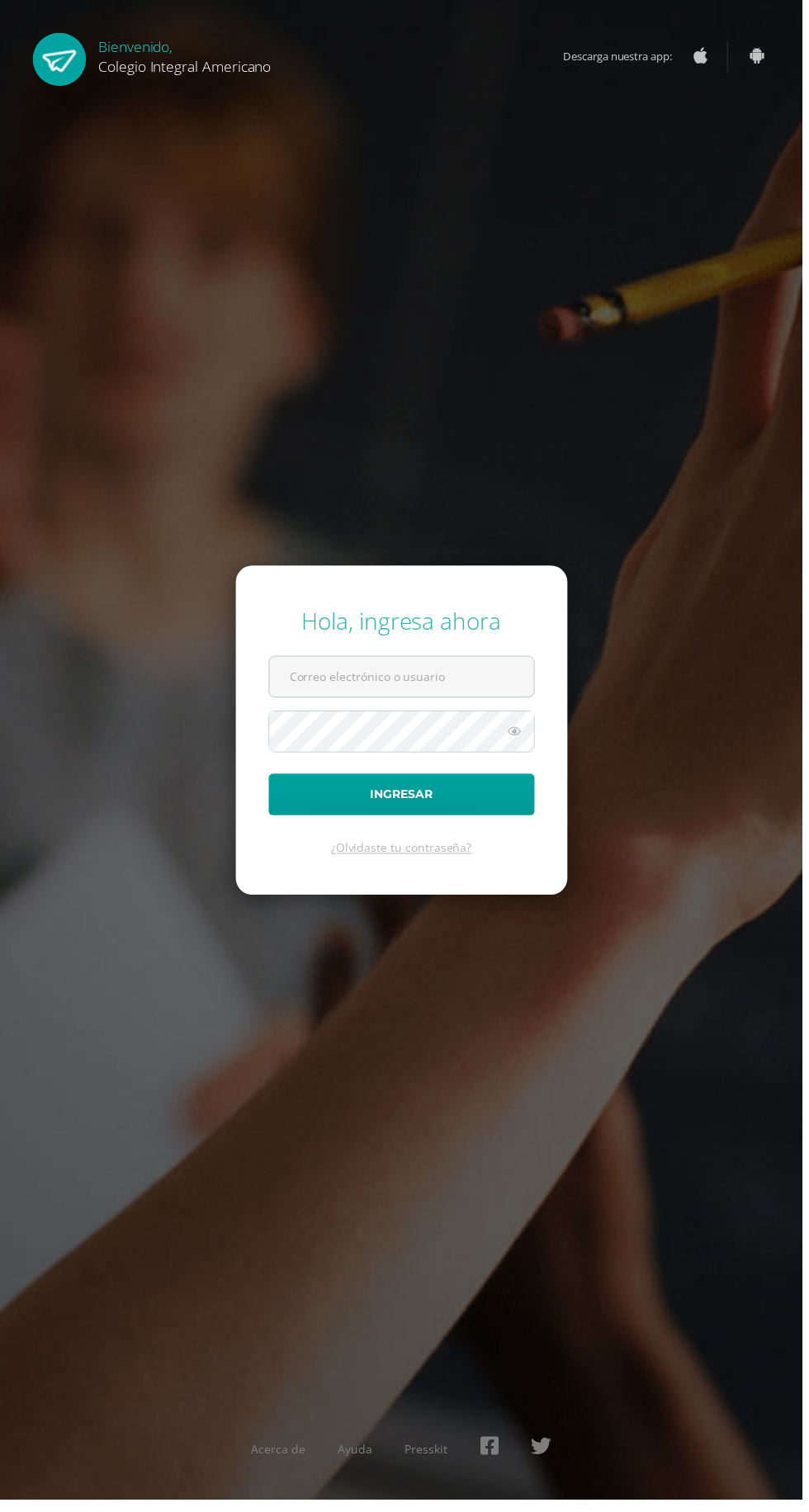
scroll to position [3, 0]
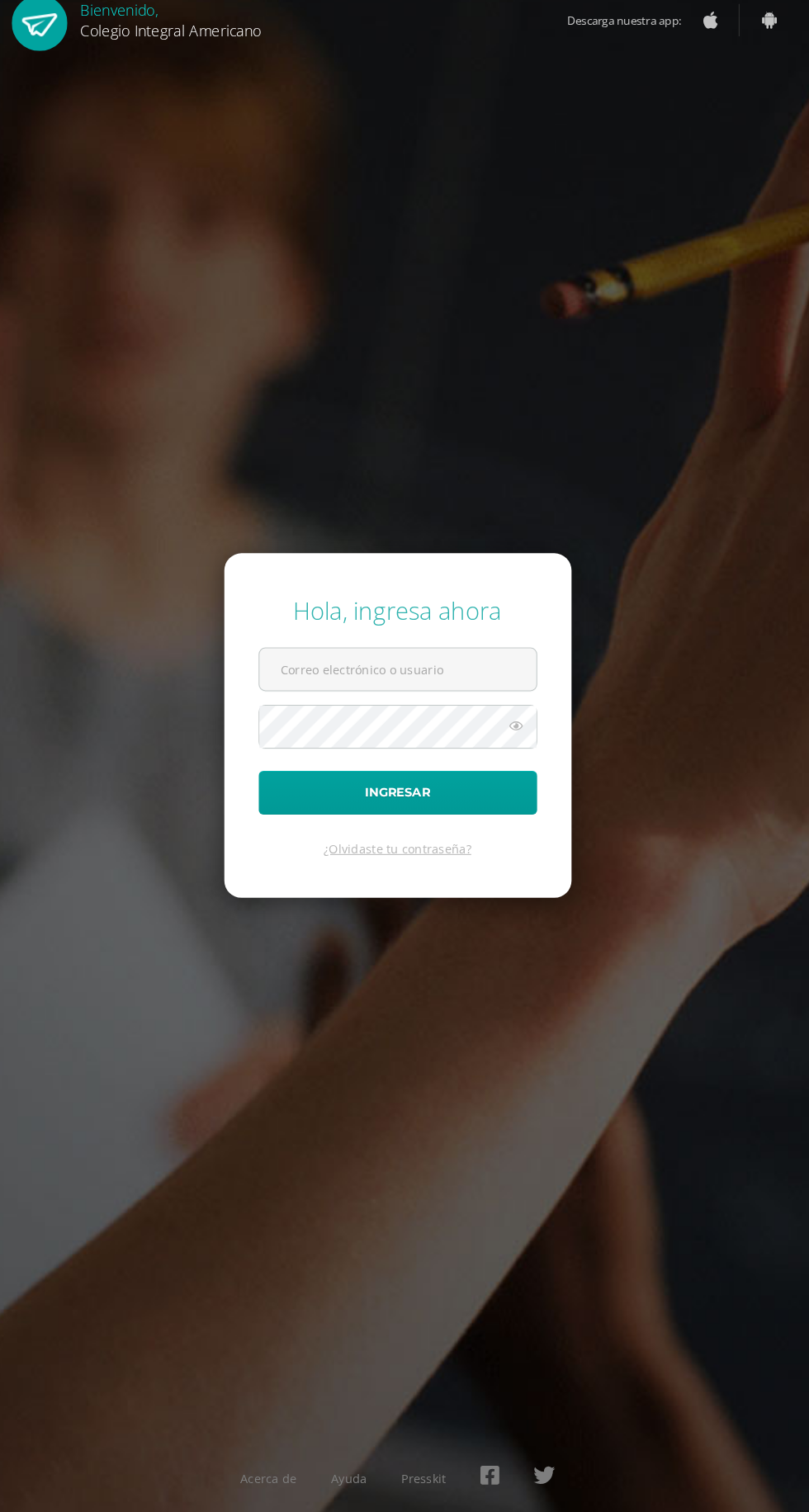
click at [375, 702] on input "text" at bounding box center [404, 682] width 267 height 40
type input "[EMAIL_ADDRESS][DOMAIN_NAME]"
click at [271, 780] on button "Ingresar" at bounding box center [404, 801] width 268 height 42
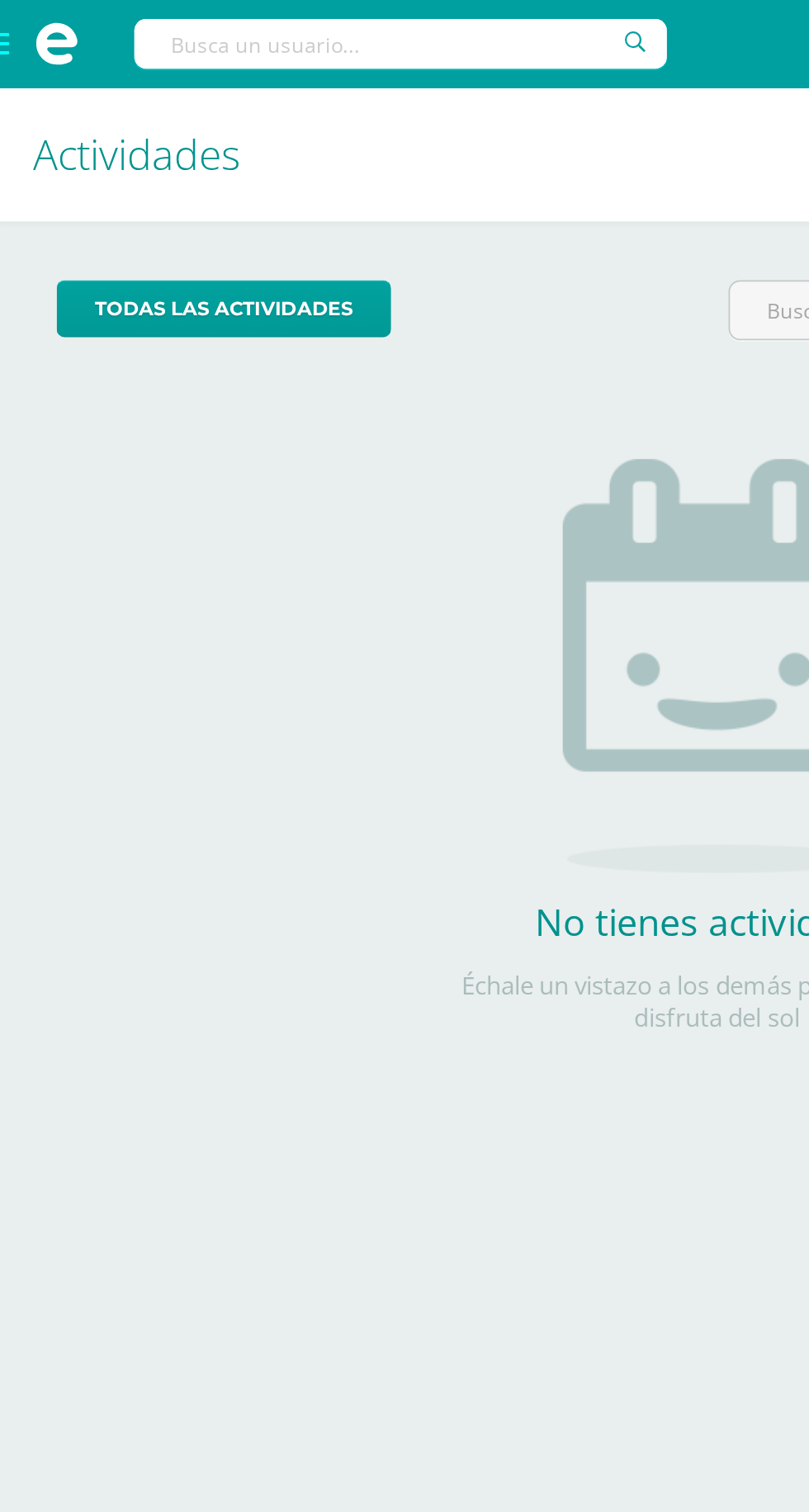
click at [5, 20] on span at bounding box center [33, 24] width 66 height 49
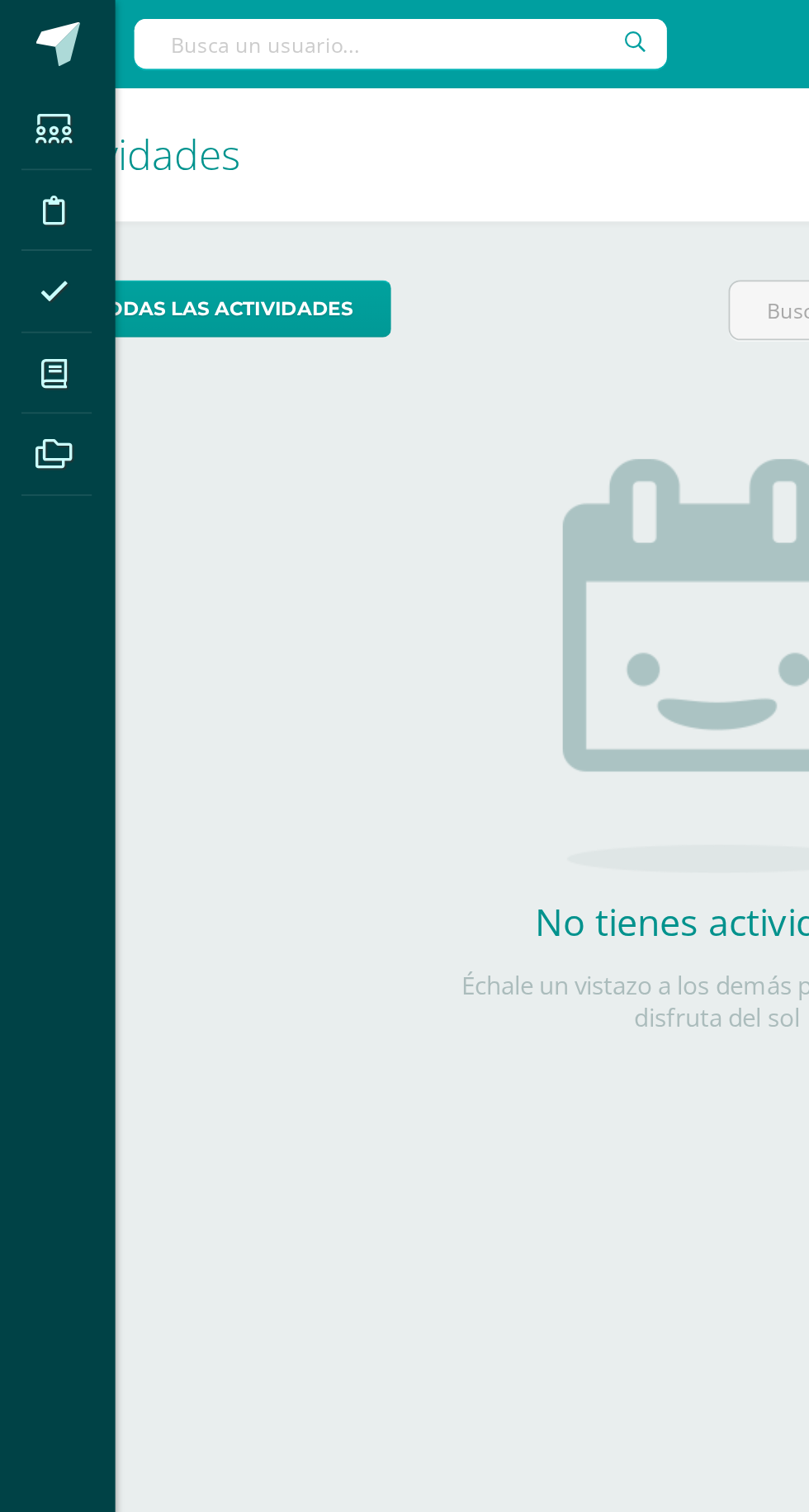
click at [38, 209] on icon at bounding box center [32, 211] width 15 height 17
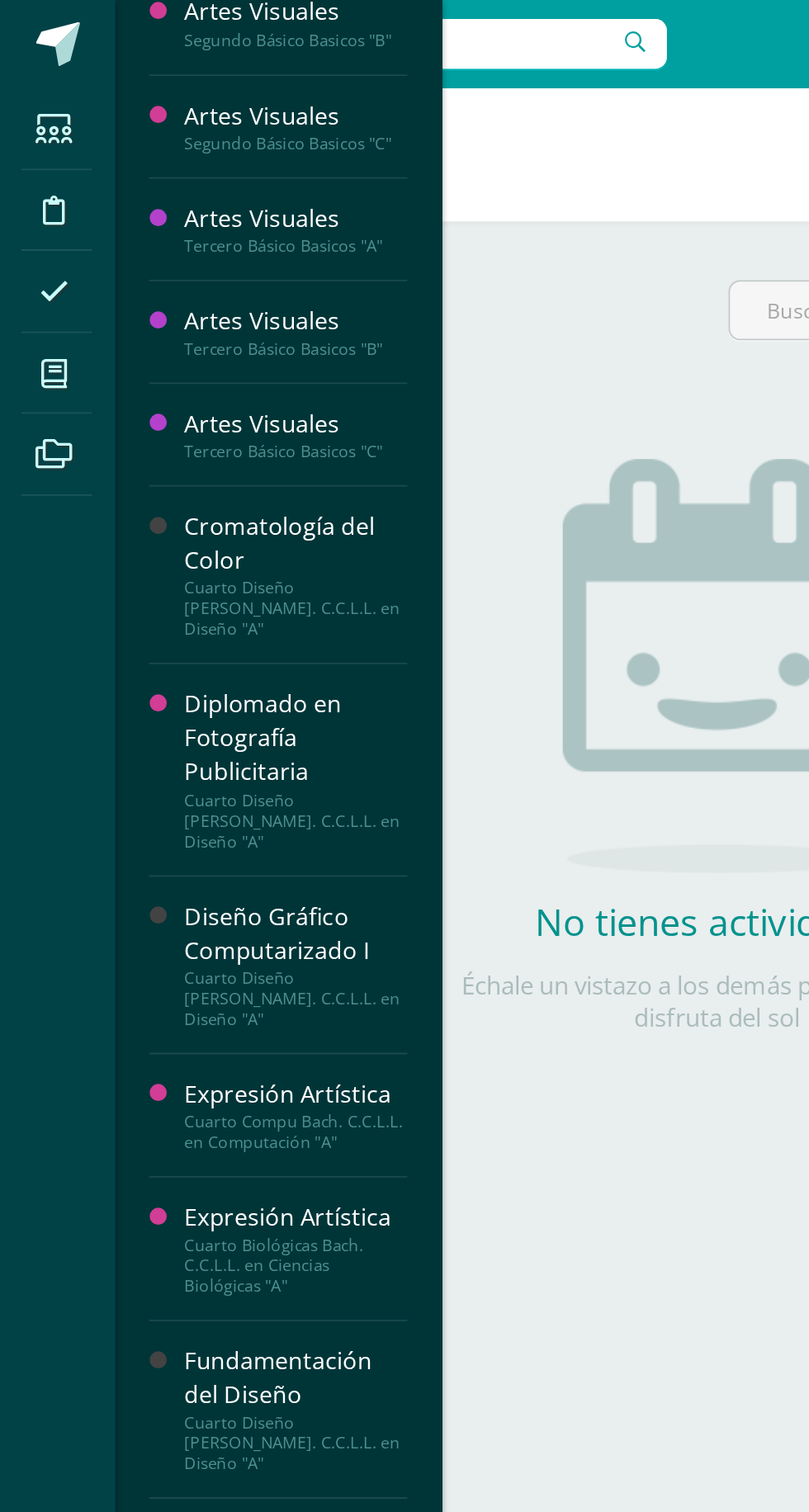
scroll to position [420, 0]
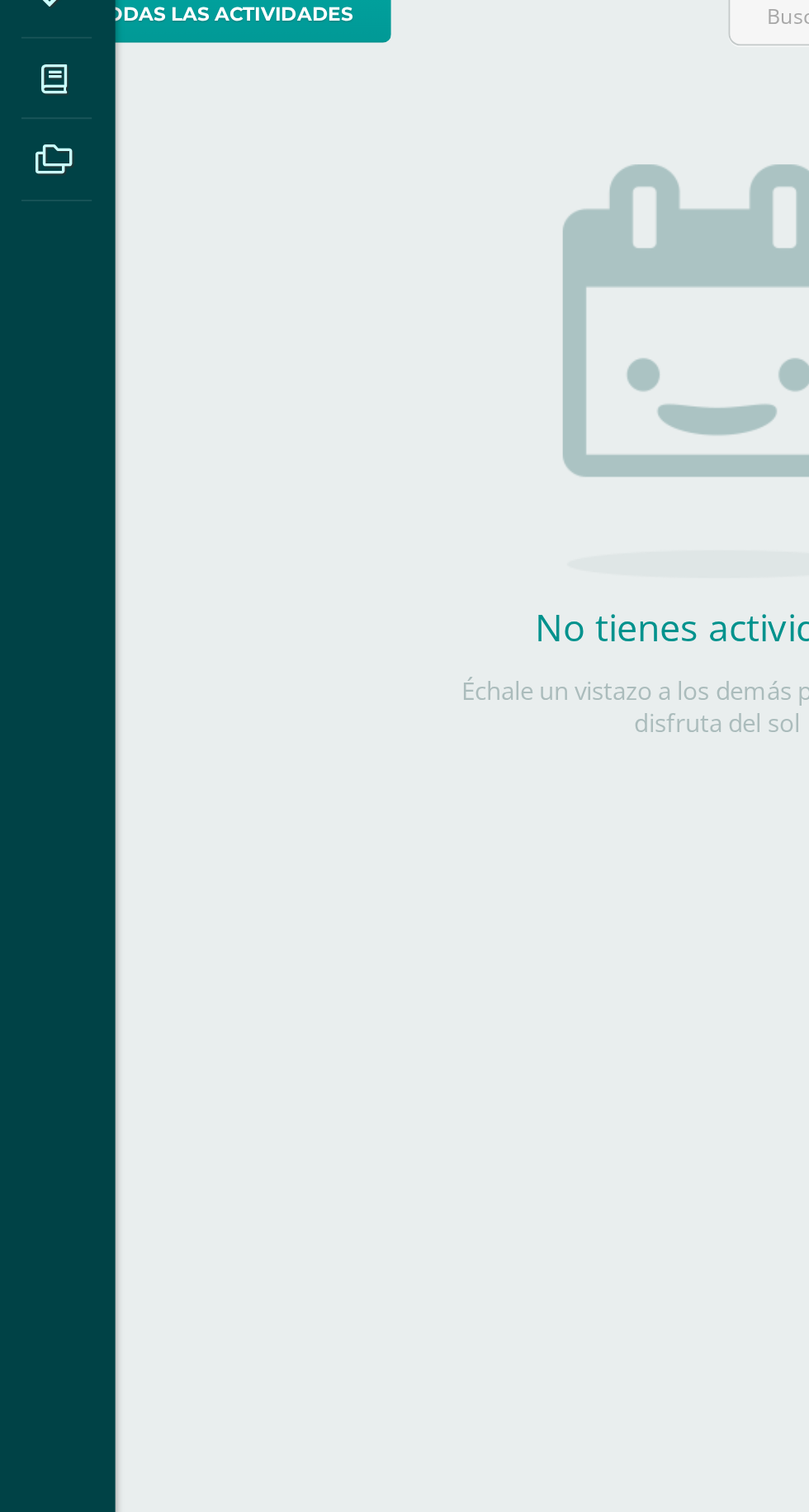
click at [21, 212] on span at bounding box center [32, 210] width 37 height 37
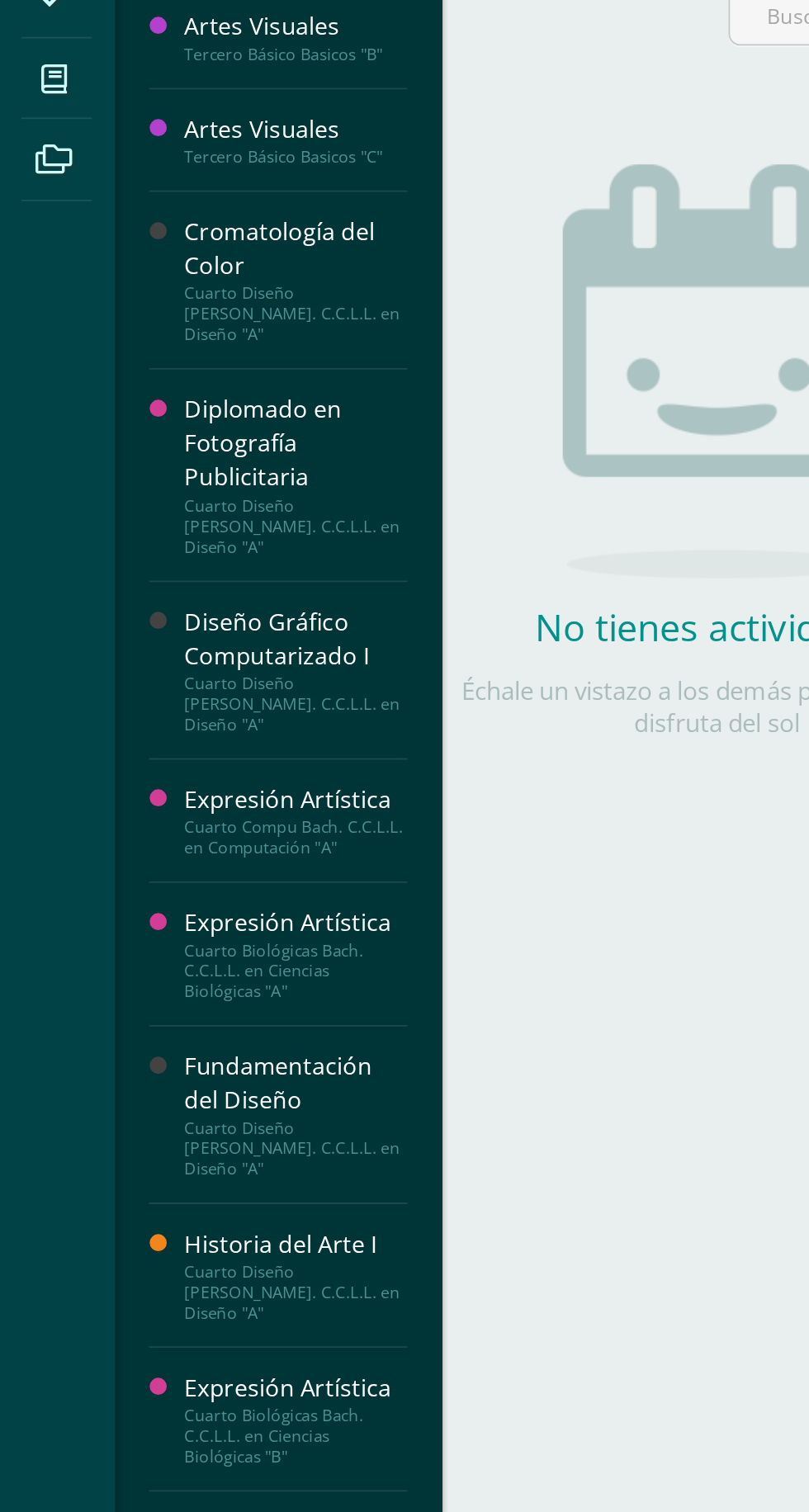
scroll to position [253, 0]
